Goal: Task Accomplishment & Management: Use online tool/utility

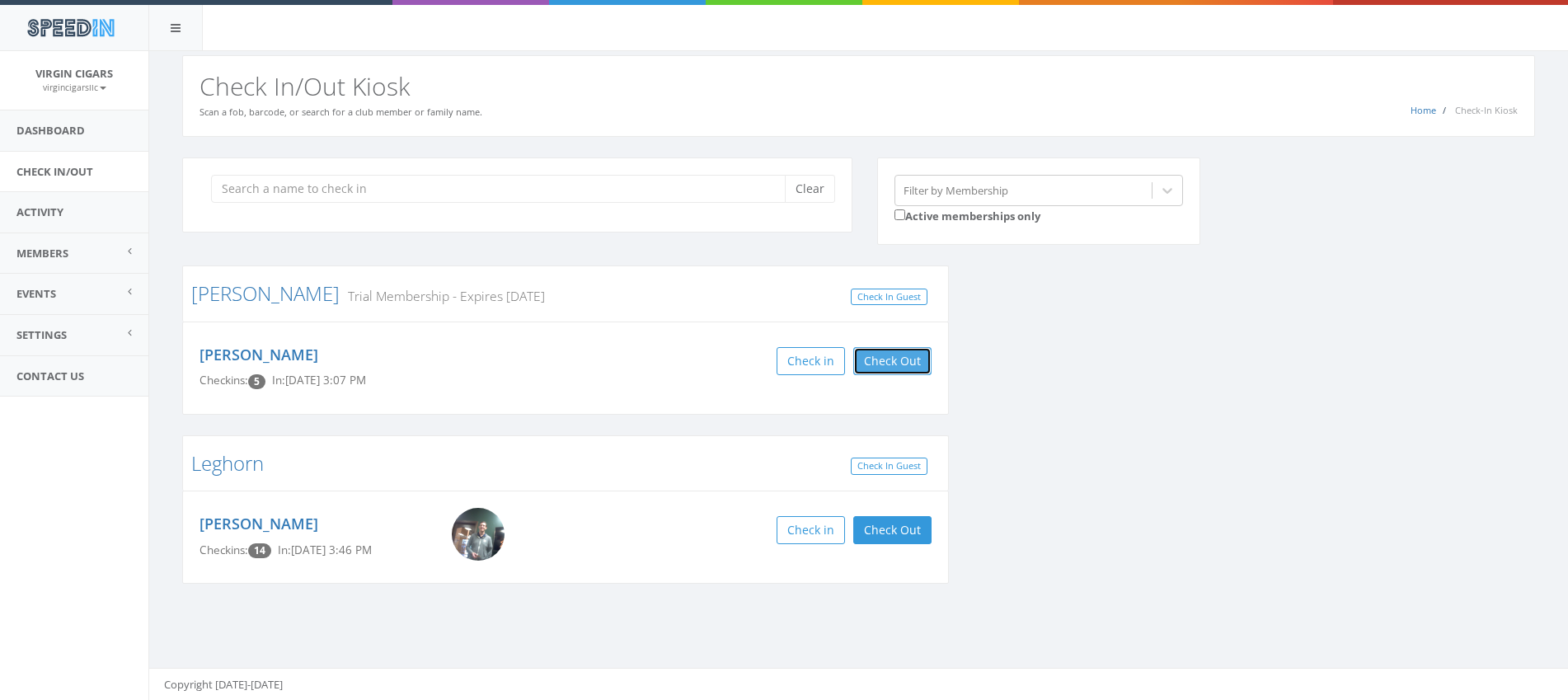
click at [893, 371] on button "Check Out" at bounding box center [892, 361] width 78 height 28
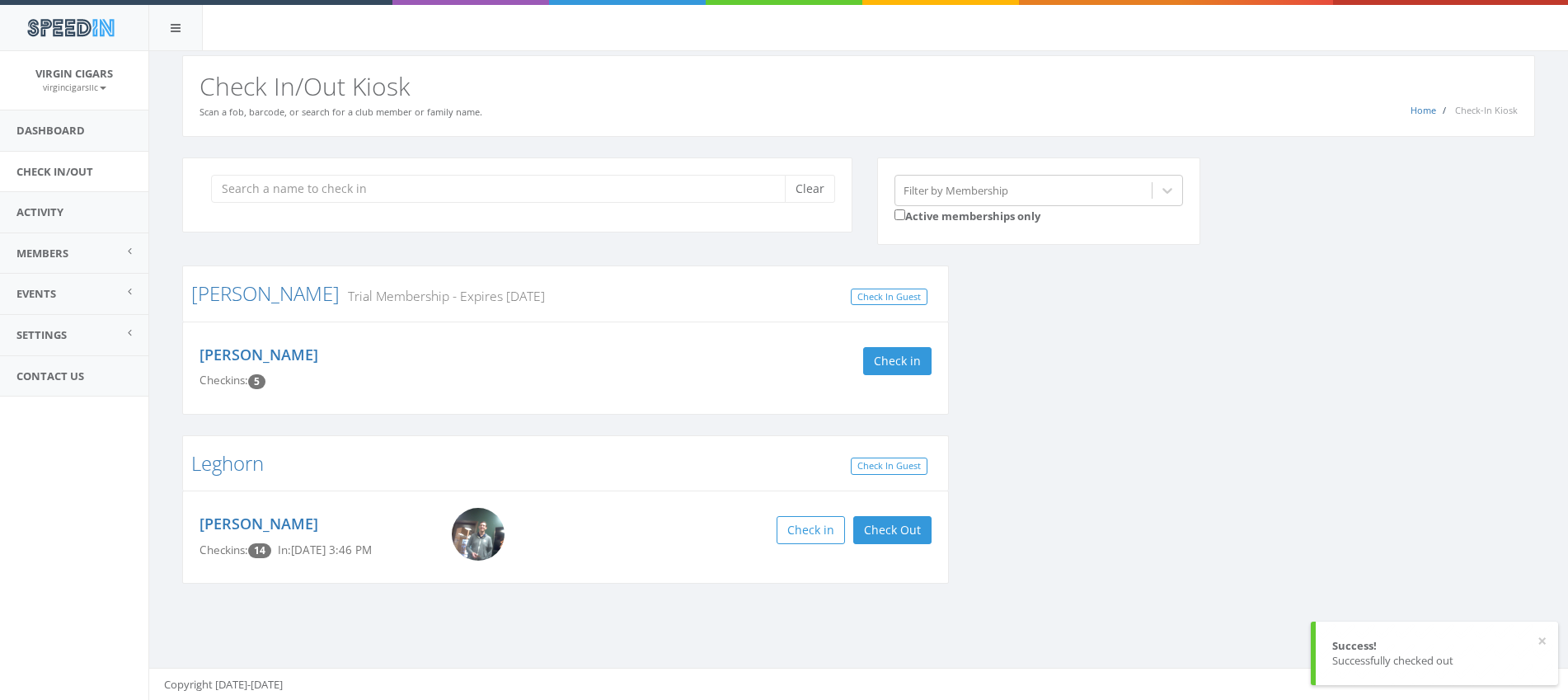
scroll to position [1, 0]
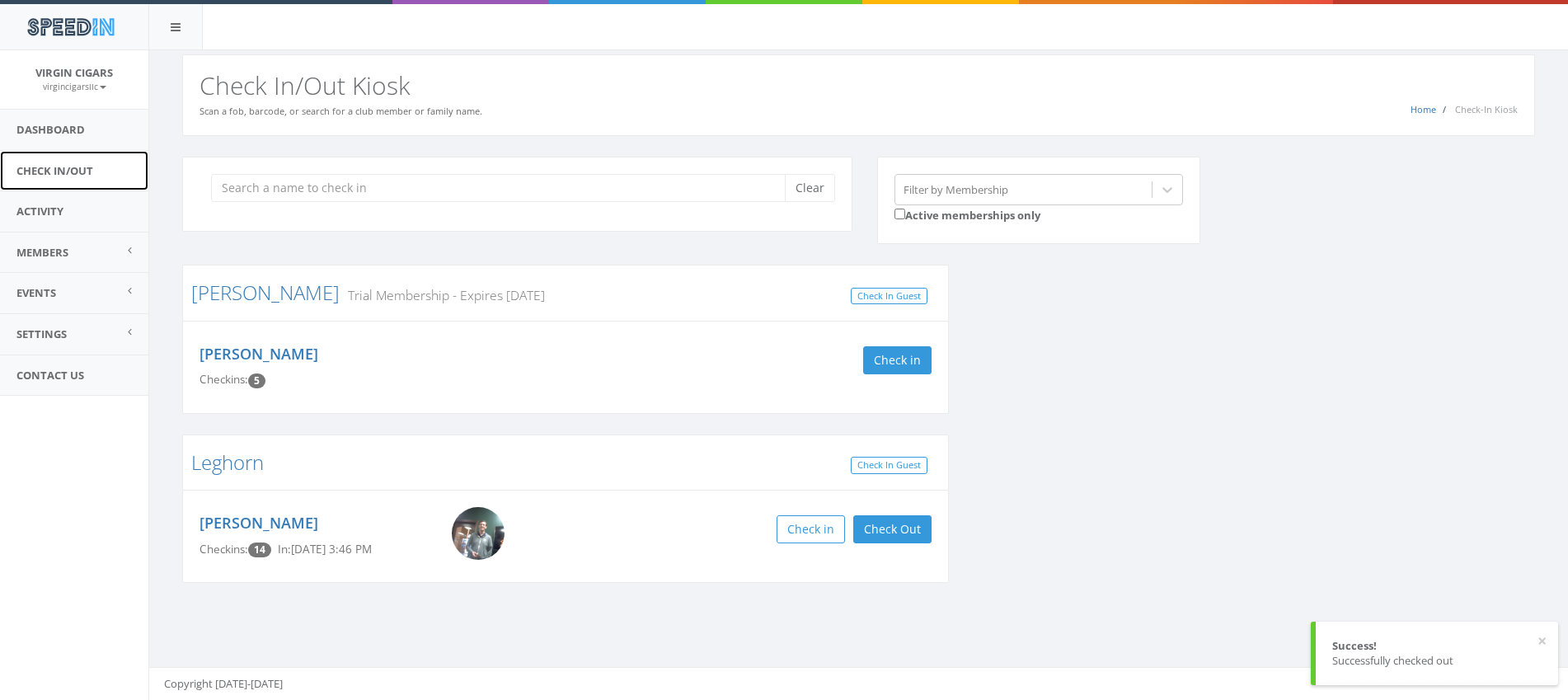
click at [72, 172] on link "Check In/Out" at bounding box center [74, 171] width 148 height 41
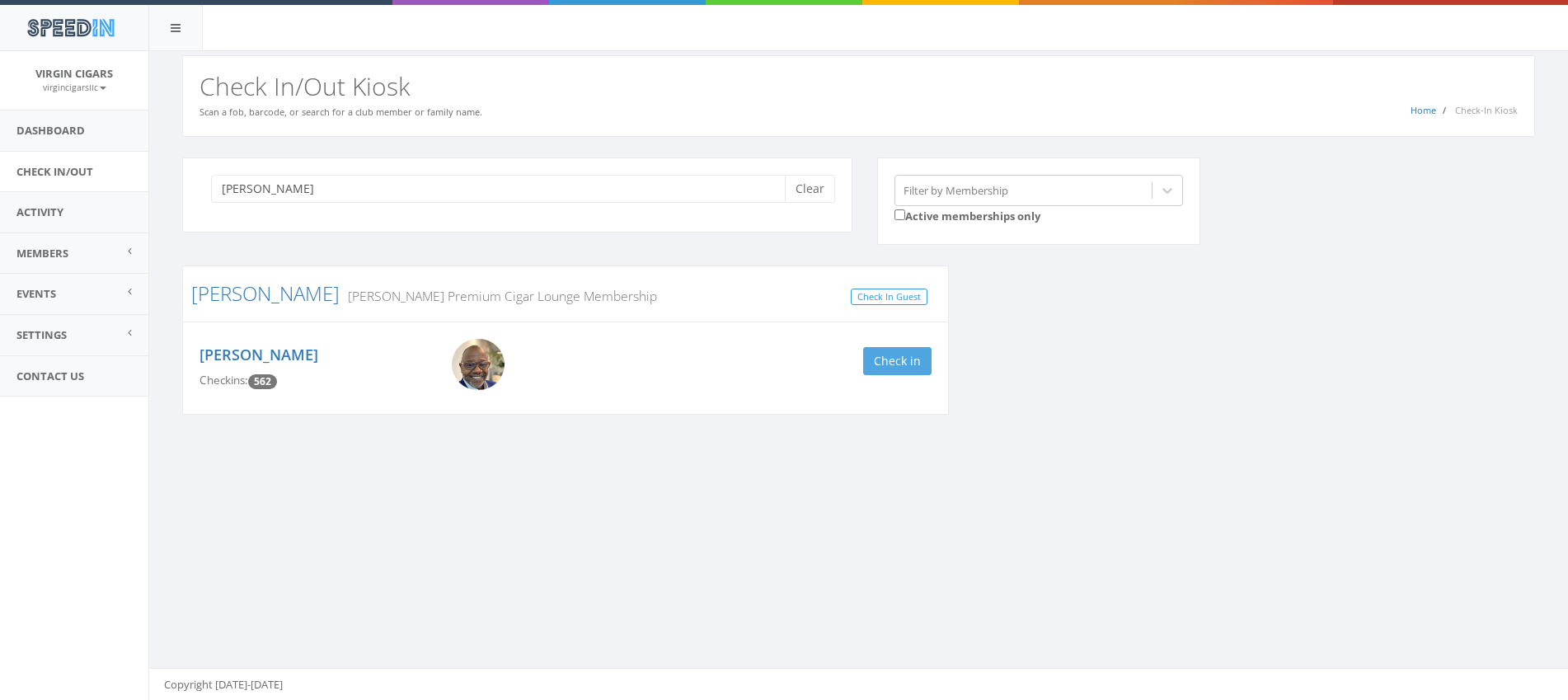
type input "gresh"
click at [893, 356] on button "Check in" at bounding box center [897, 361] width 68 height 28
click at [68, 175] on link "Check In/Out" at bounding box center [74, 172] width 148 height 41
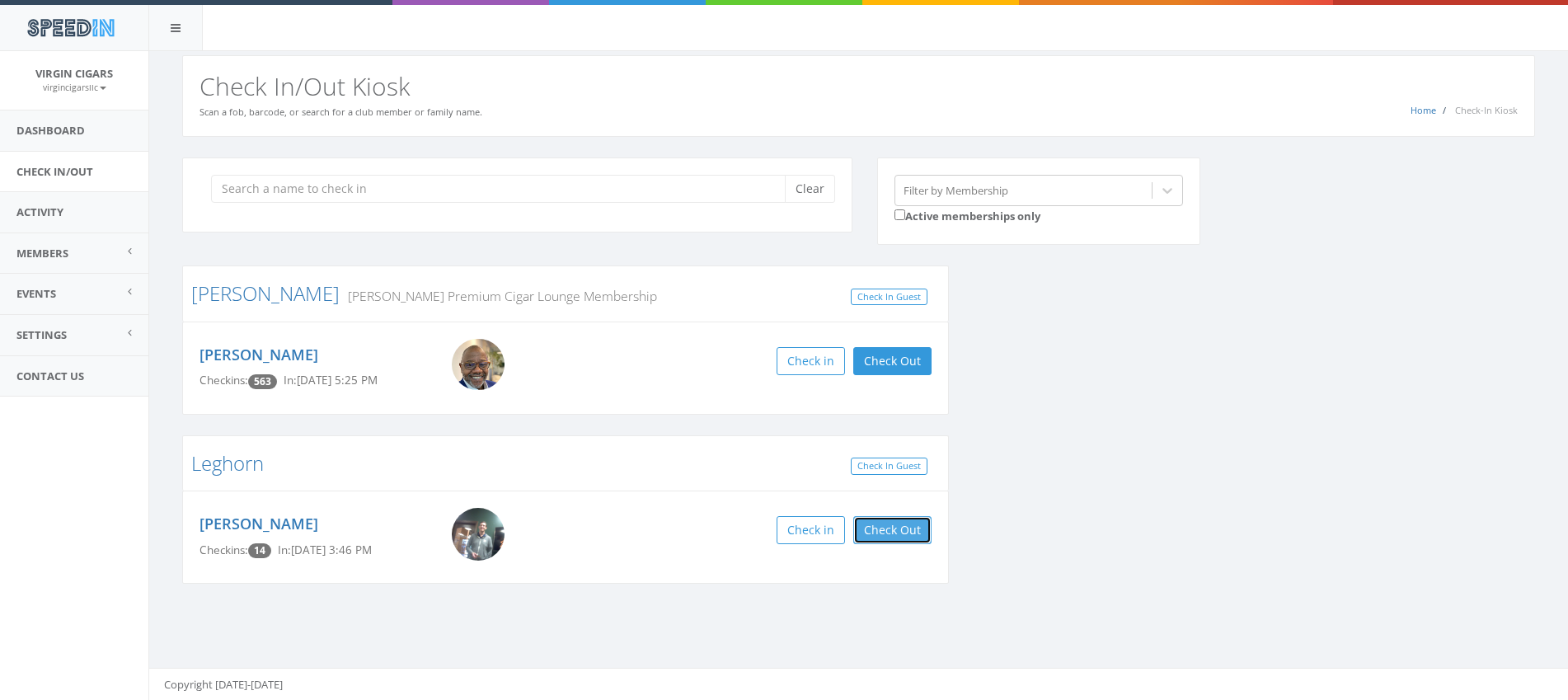
click at [894, 528] on button "Check Out" at bounding box center [892, 530] width 78 height 28
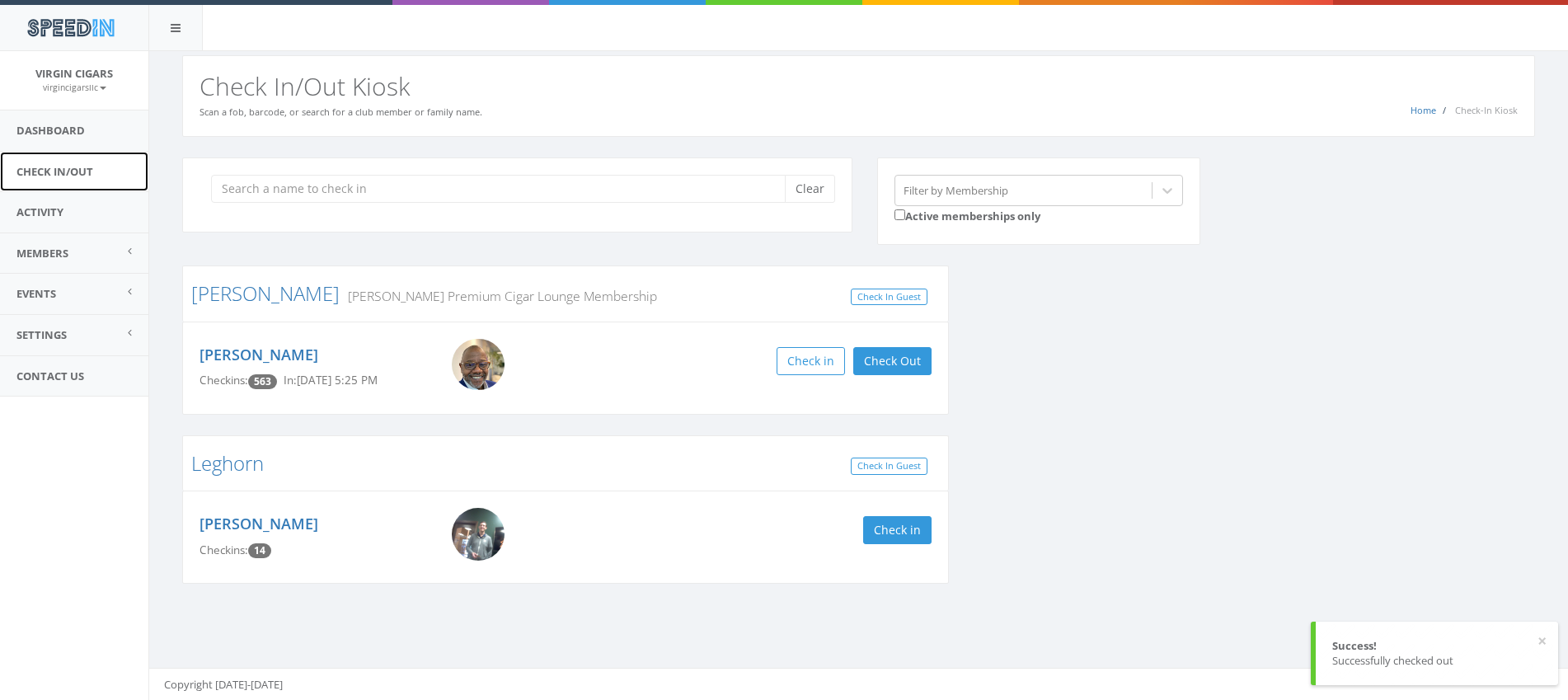
click at [78, 172] on link "Check In/Out" at bounding box center [74, 172] width 148 height 41
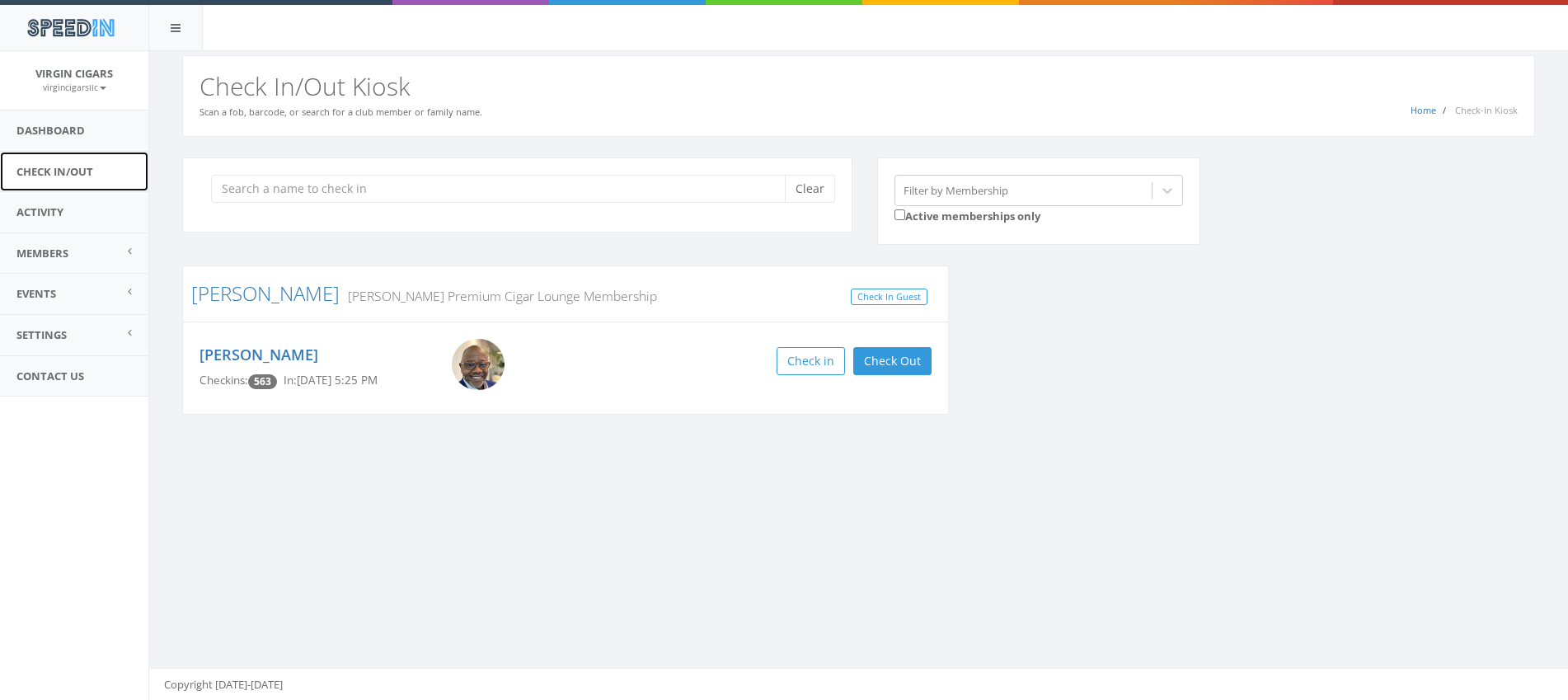
click at [78, 167] on link "Check In/Out" at bounding box center [74, 172] width 148 height 41
type input "06328269"
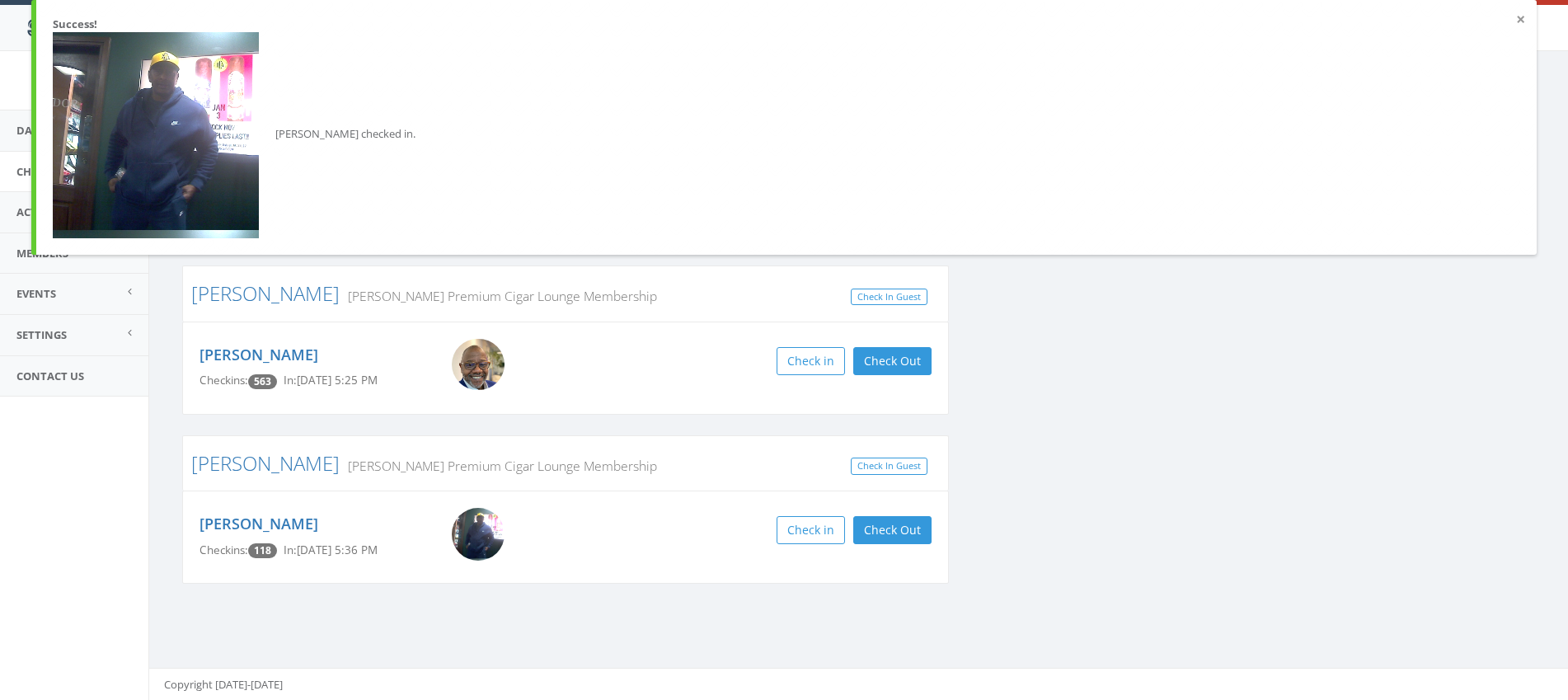
click at [1522, 20] on button "×" at bounding box center [1521, 19] width 9 height 16
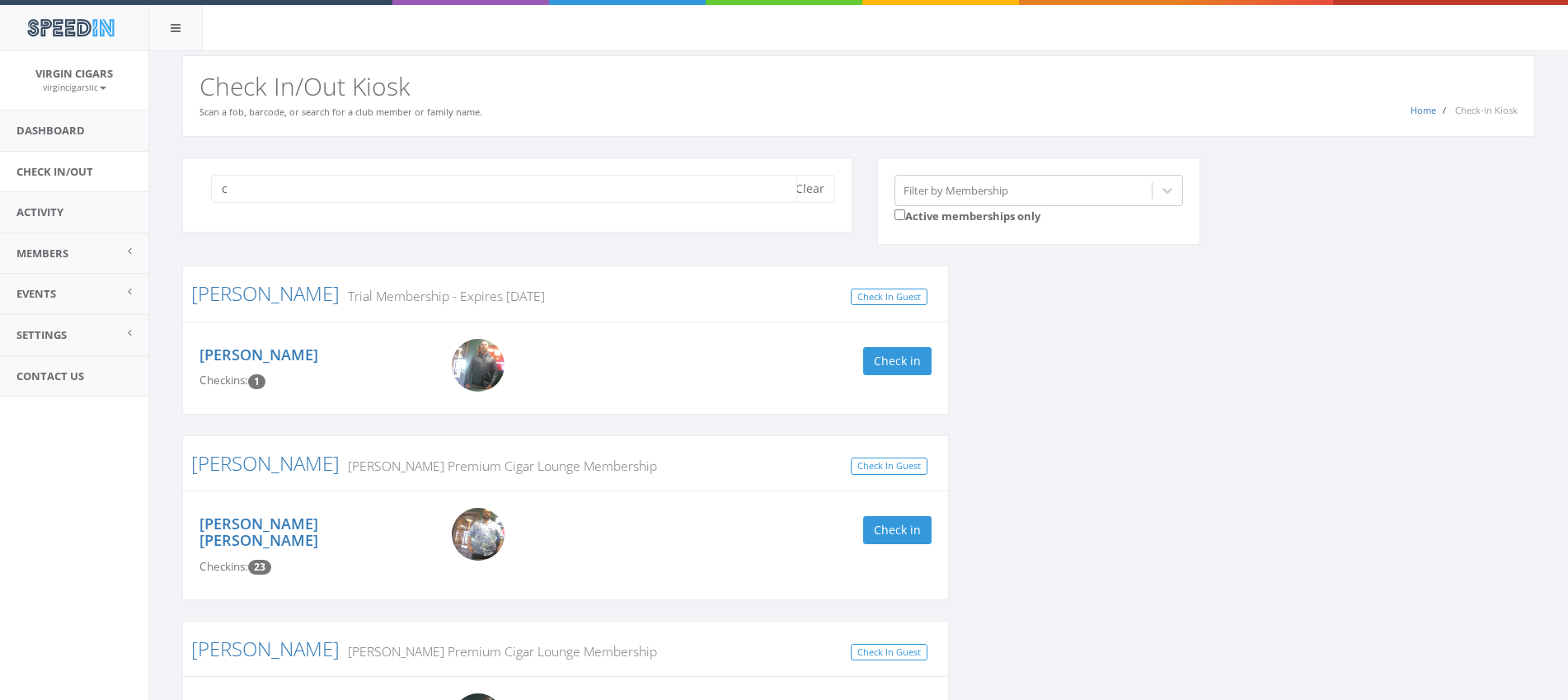
type input "c"
click at [50, 167] on link "Check In/Out" at bounding box center [74, 172] width 148 height 41
